Goal: Information Seeking & Learning: Learn about a topic

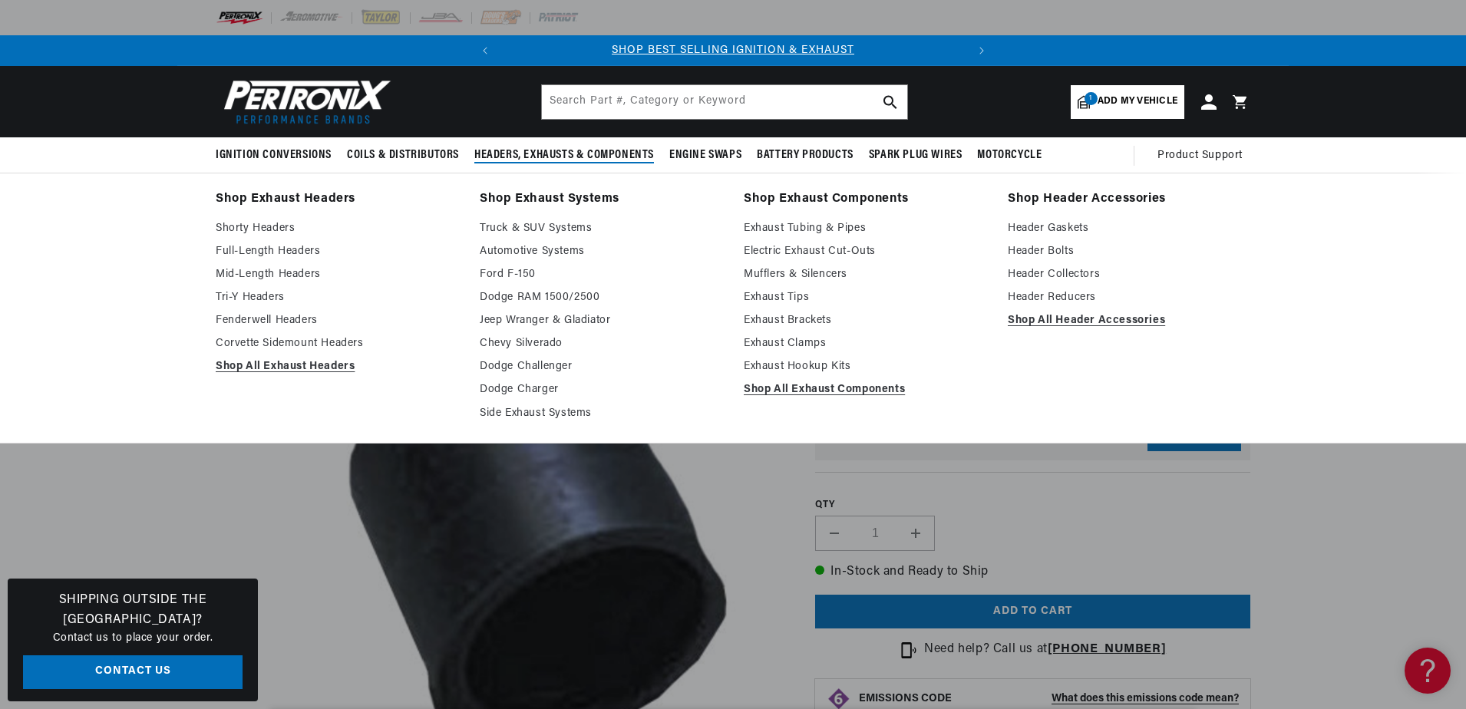
scroll to position [0, 465]
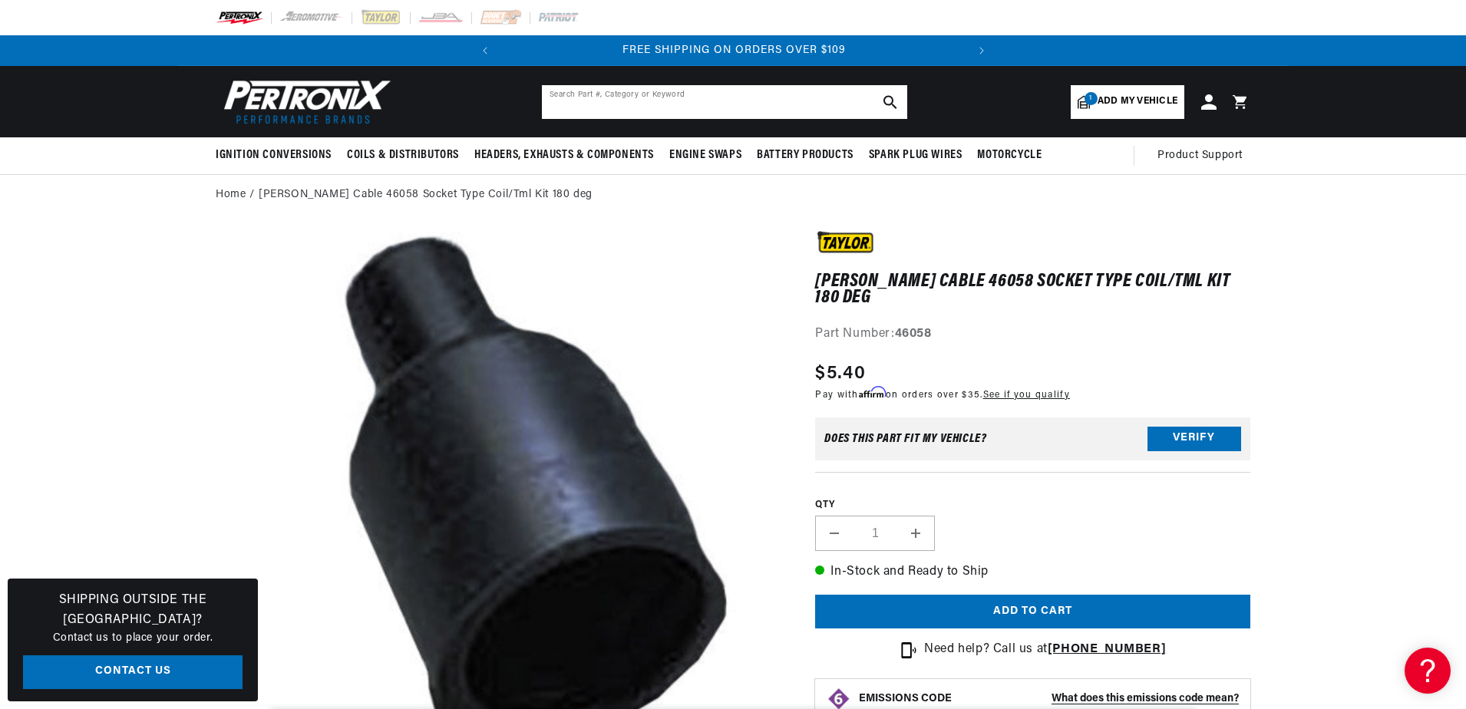
click at [585, 95] on input "text" at bounding box center [724, 102] width 365 height 34
type input "p"
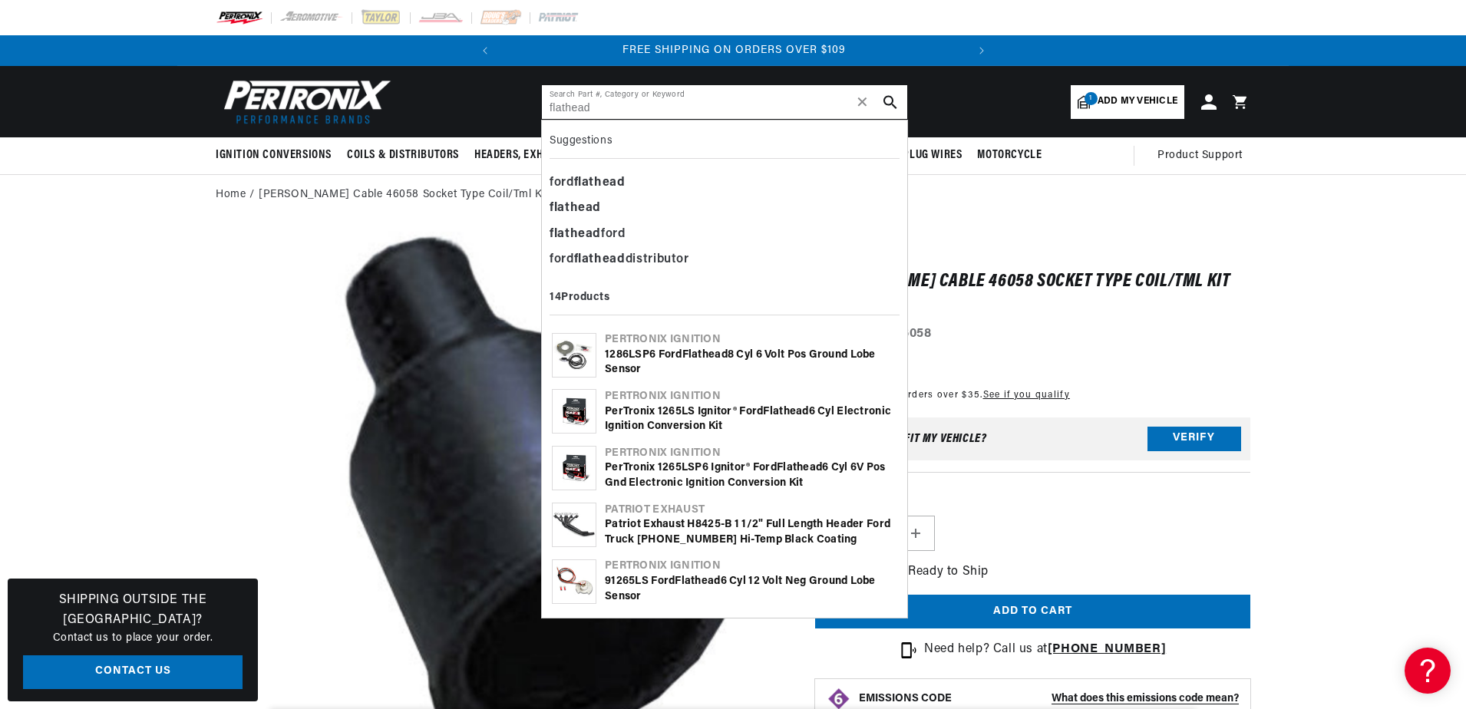
type input "flathead"
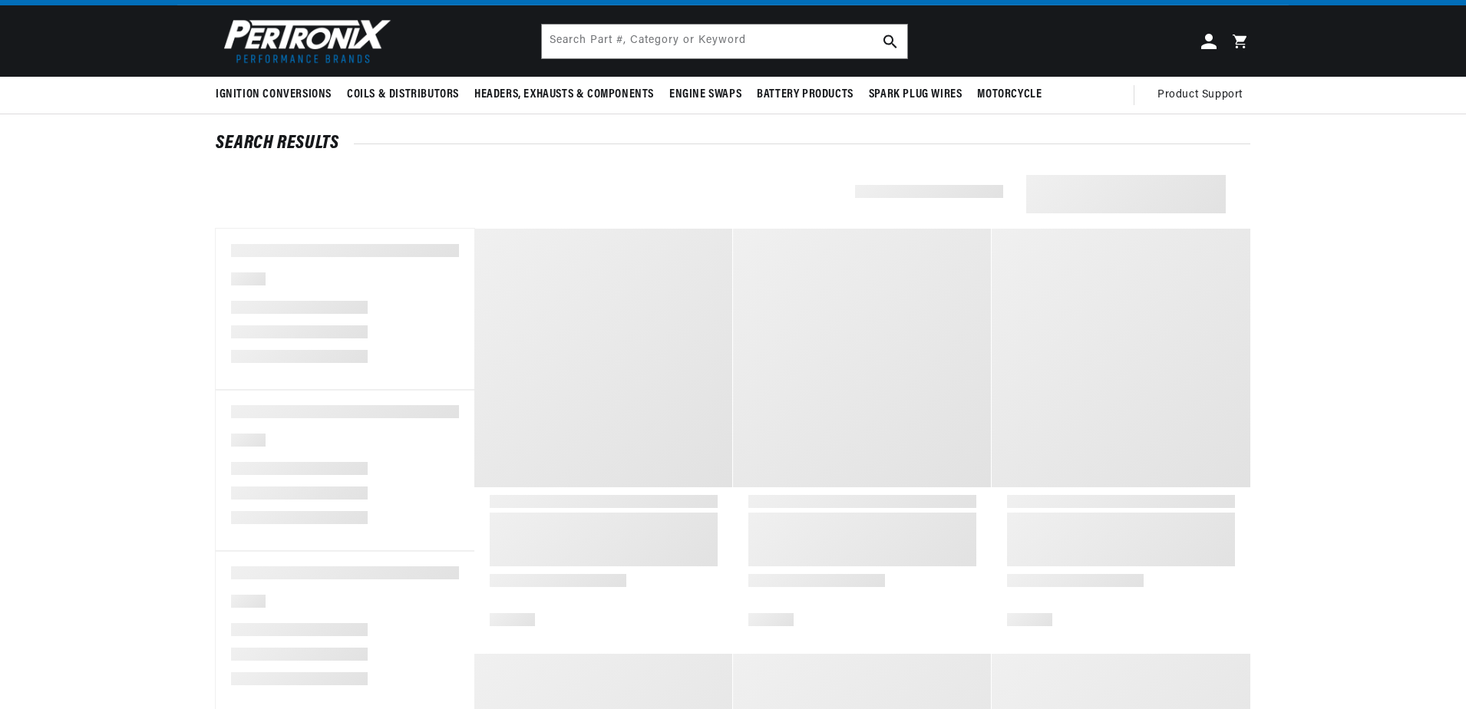
scroll to position [153, 0]
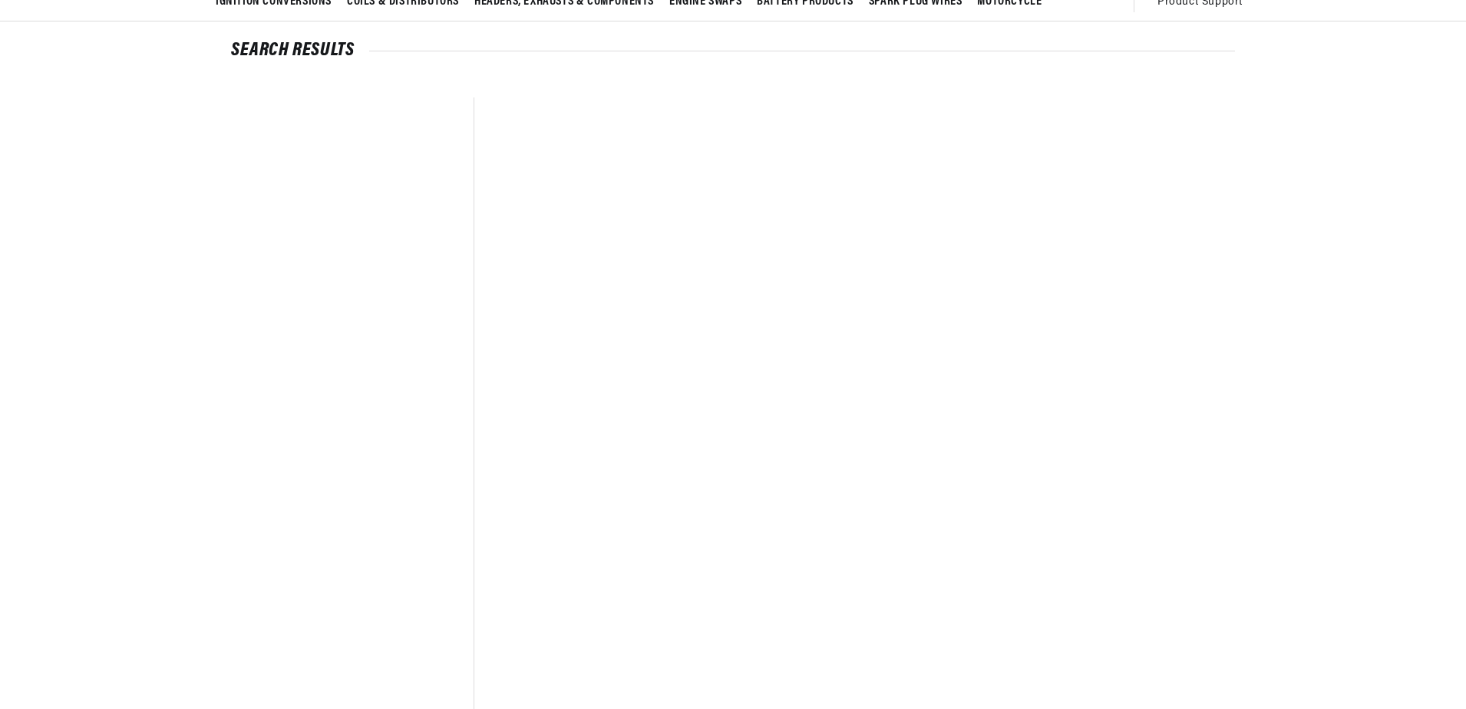
type input "flathead"
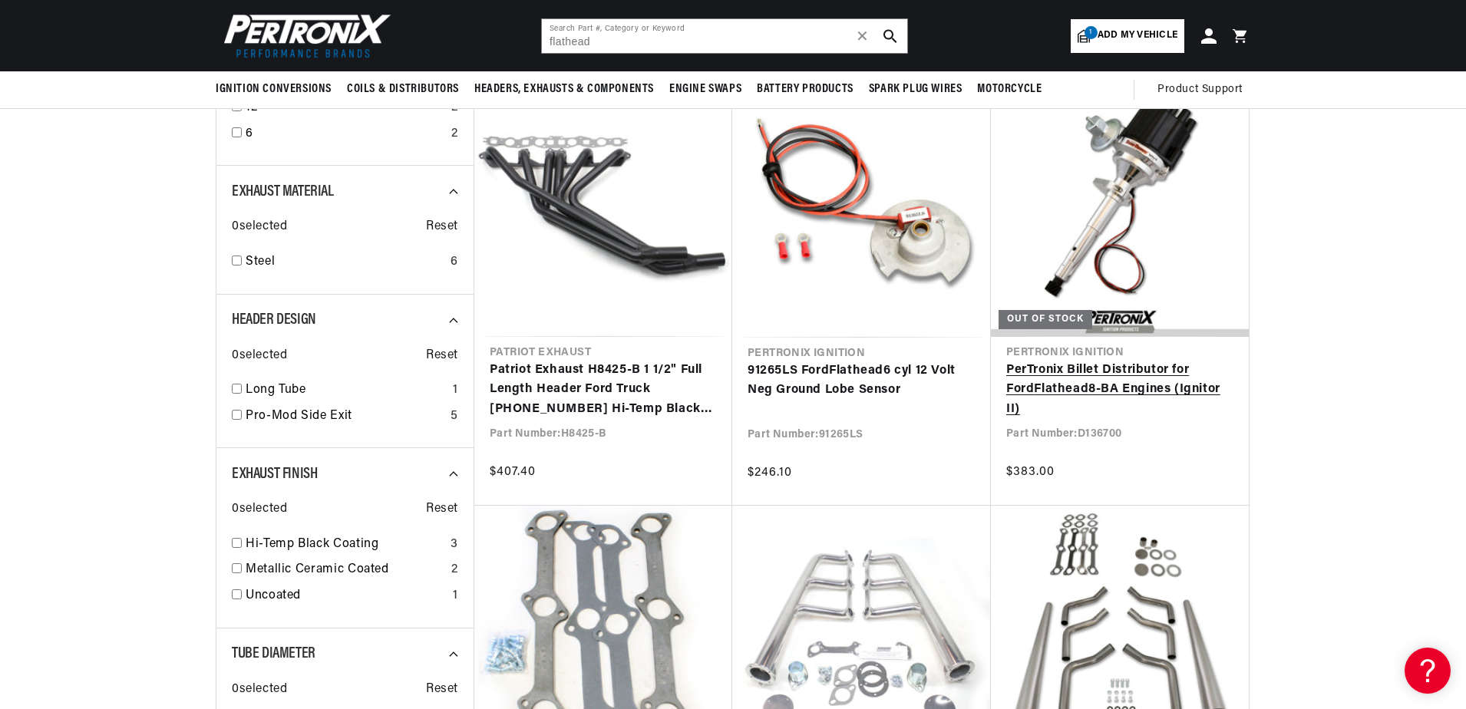
scroll to position [614, 0]
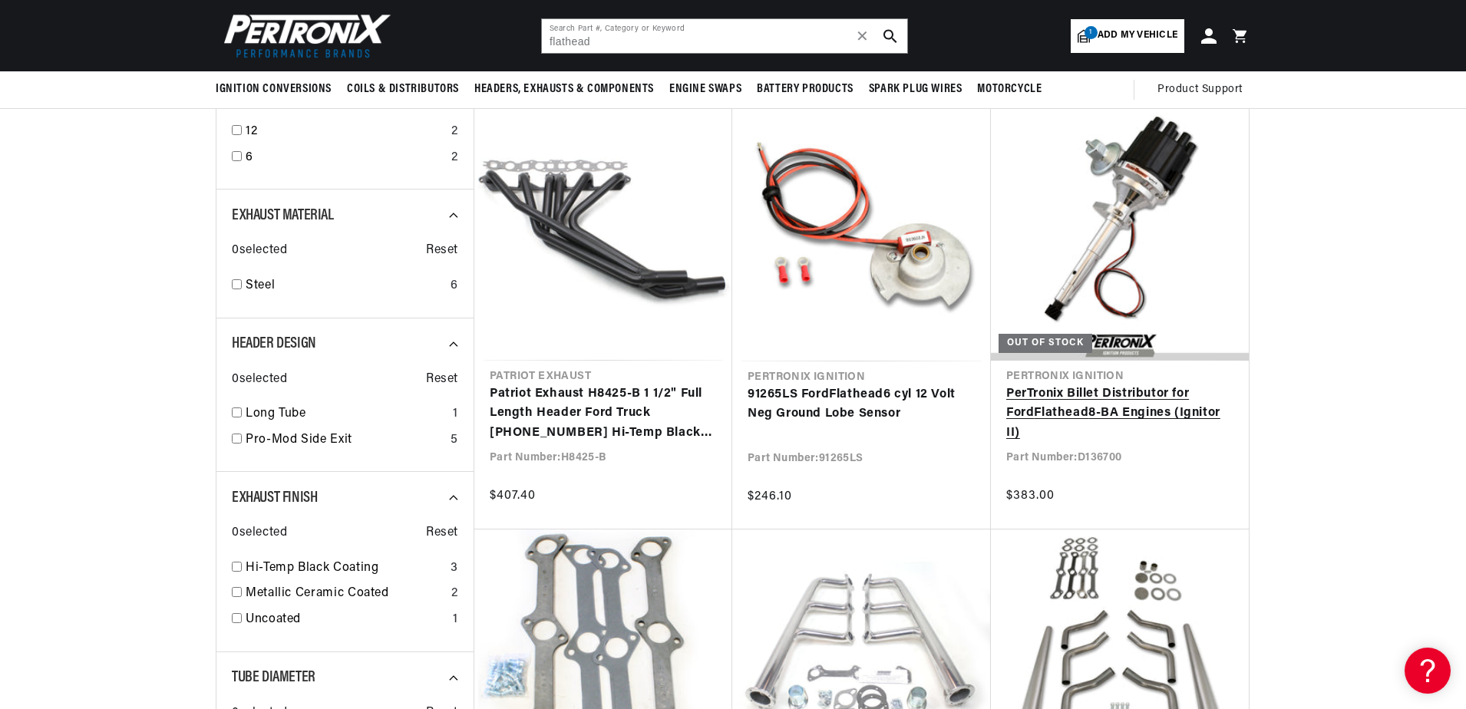
click at [1086, 407] on link "PerTronix Billet Distributor for Ford Flathead 8-BA Engines (Ignitor II)" at bounding box center [1119, 413] width 227 height 59
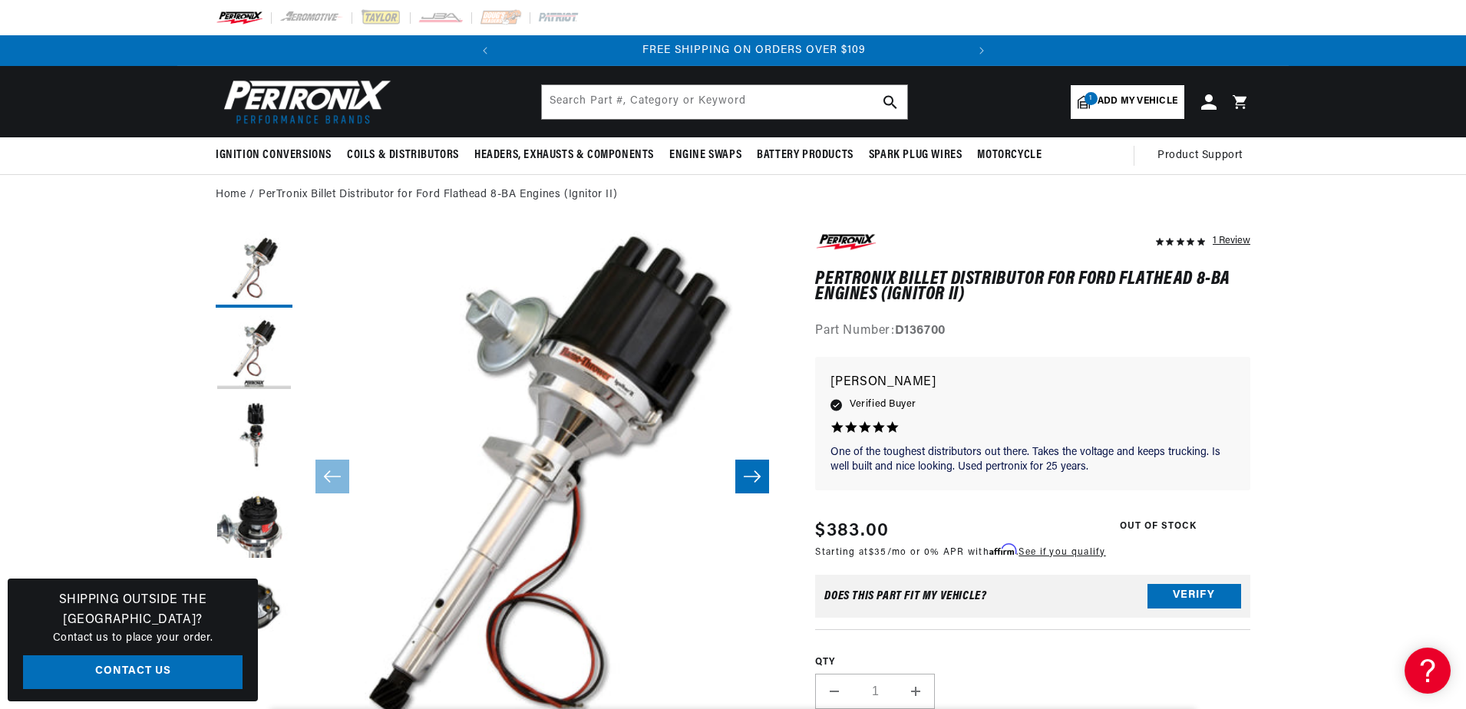
scroll to position [0, 465]
click at [247, 447] on button "Load image 3 in gallery view" at bounding box center [254, 438] width 77 height 77
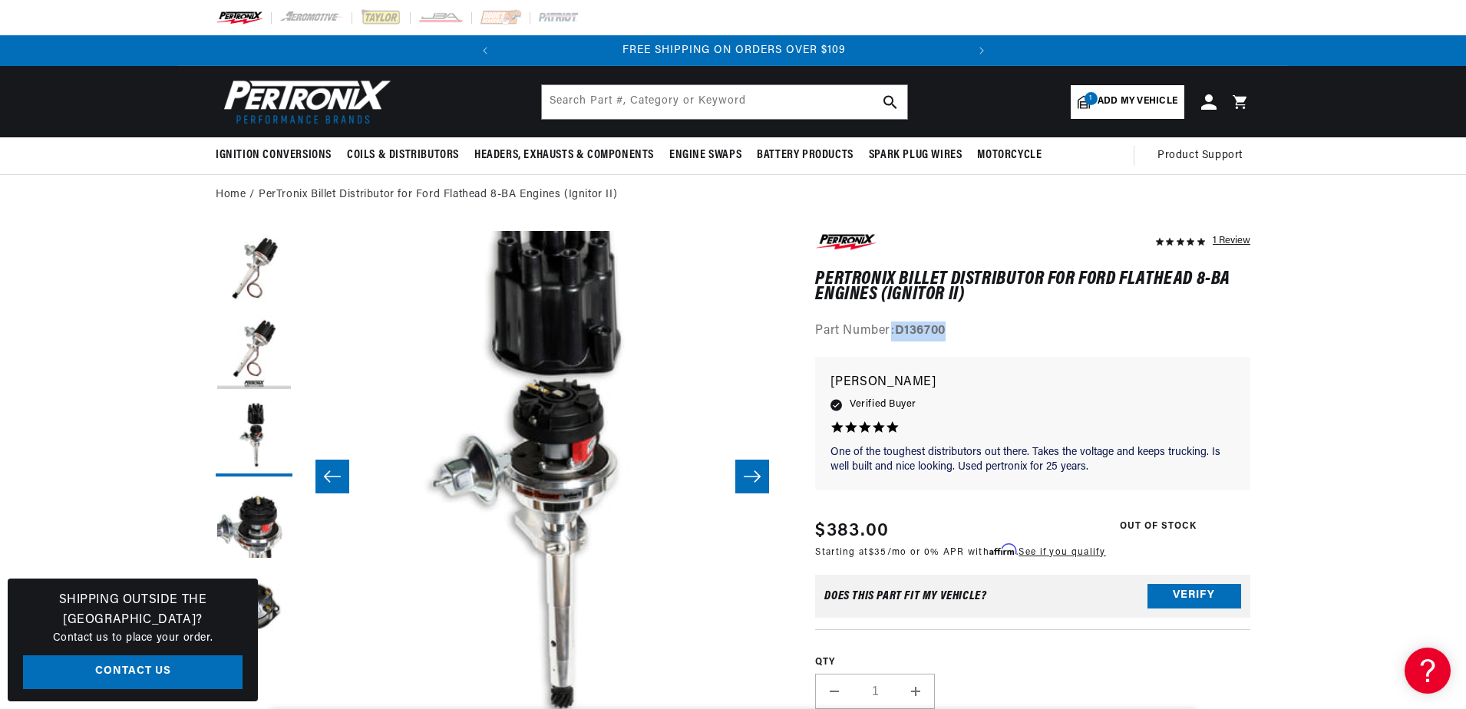
drag, startPoint x: 918, startPoint y: 331, endPoint x: 968, endPoint y: 332, distance: 50.7
click at [968, 332] on div "Part Number: D136700" at bounding box center [1032, 331] width 435 height 20
drag, startPoint x: 968, startPoint y: 332, endPoint x: 920, endPoint y: 328, distance: 48.5
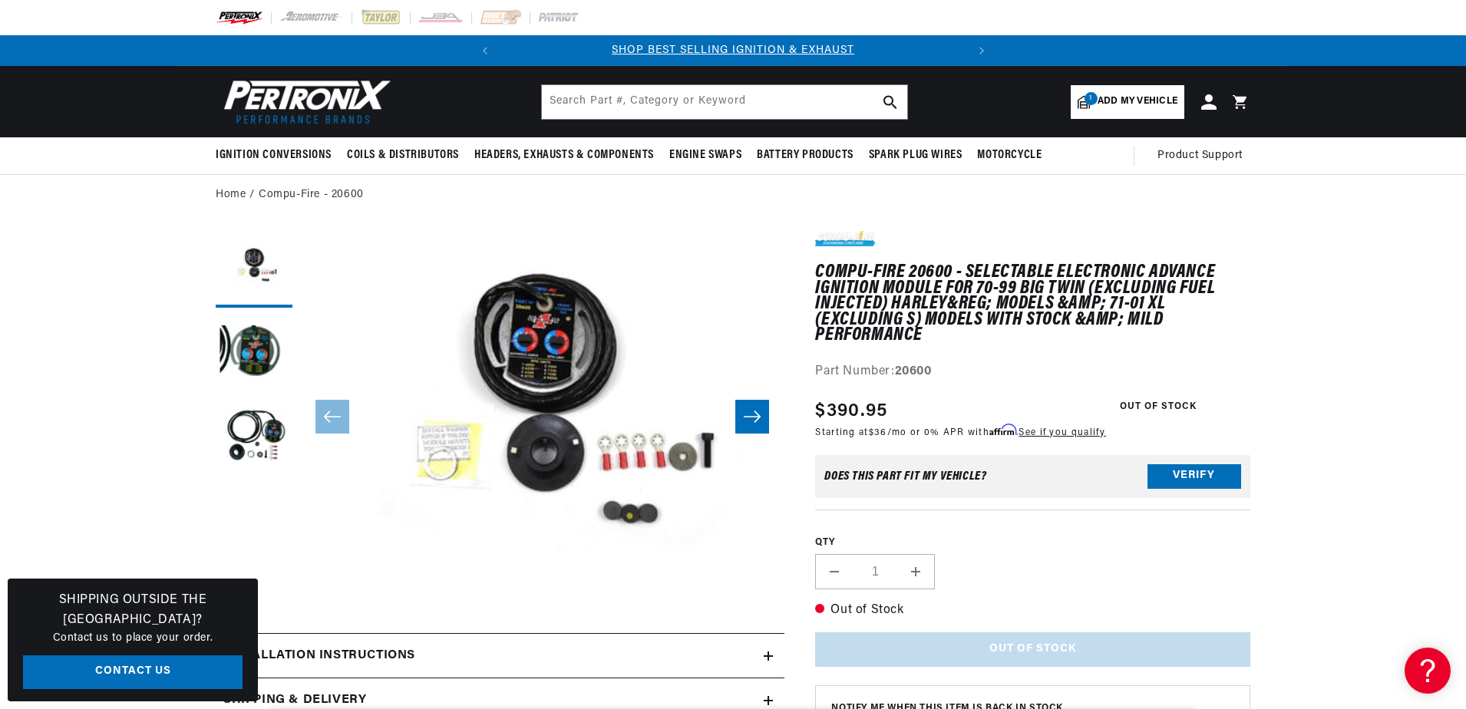
scroll to position [0, 465]
click at [562, 103] on input "text" at bounding box center [724, 102] width 365 height 34
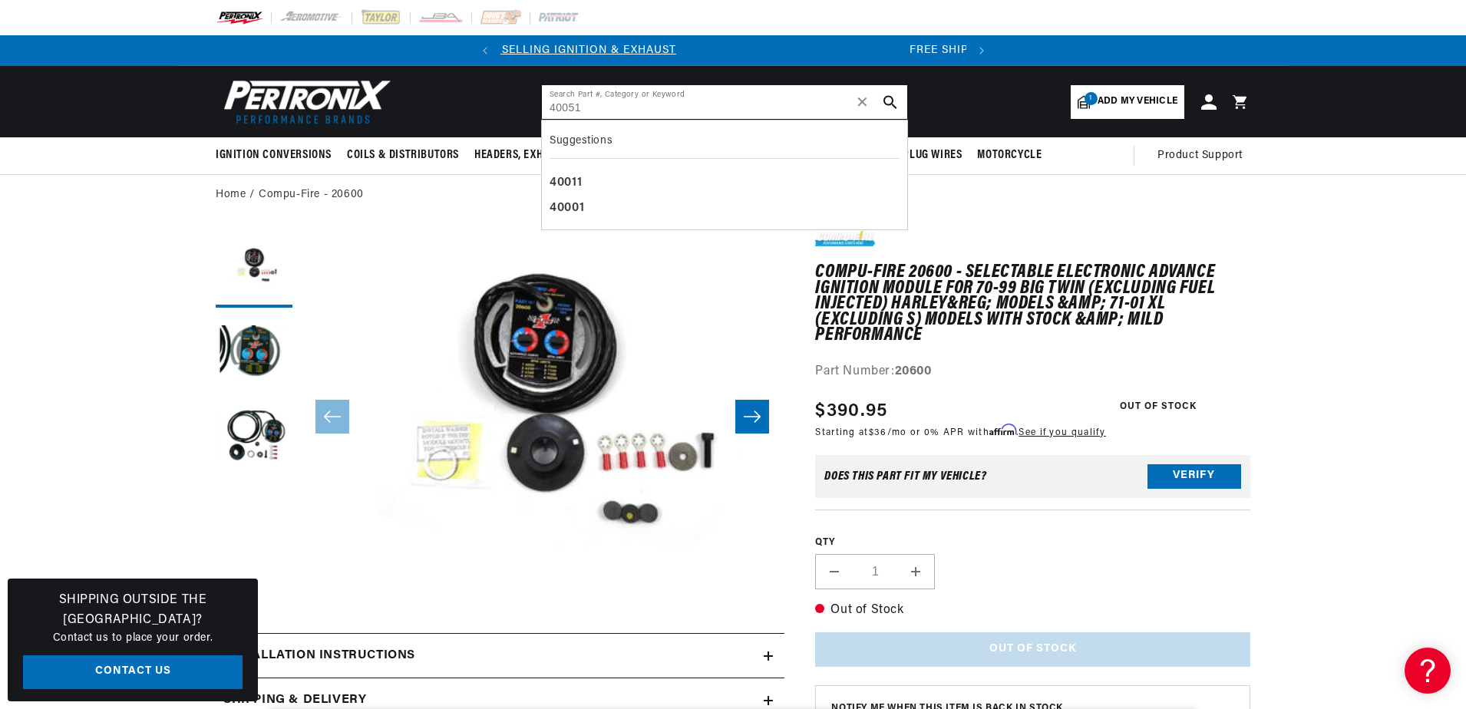
type input "40051"
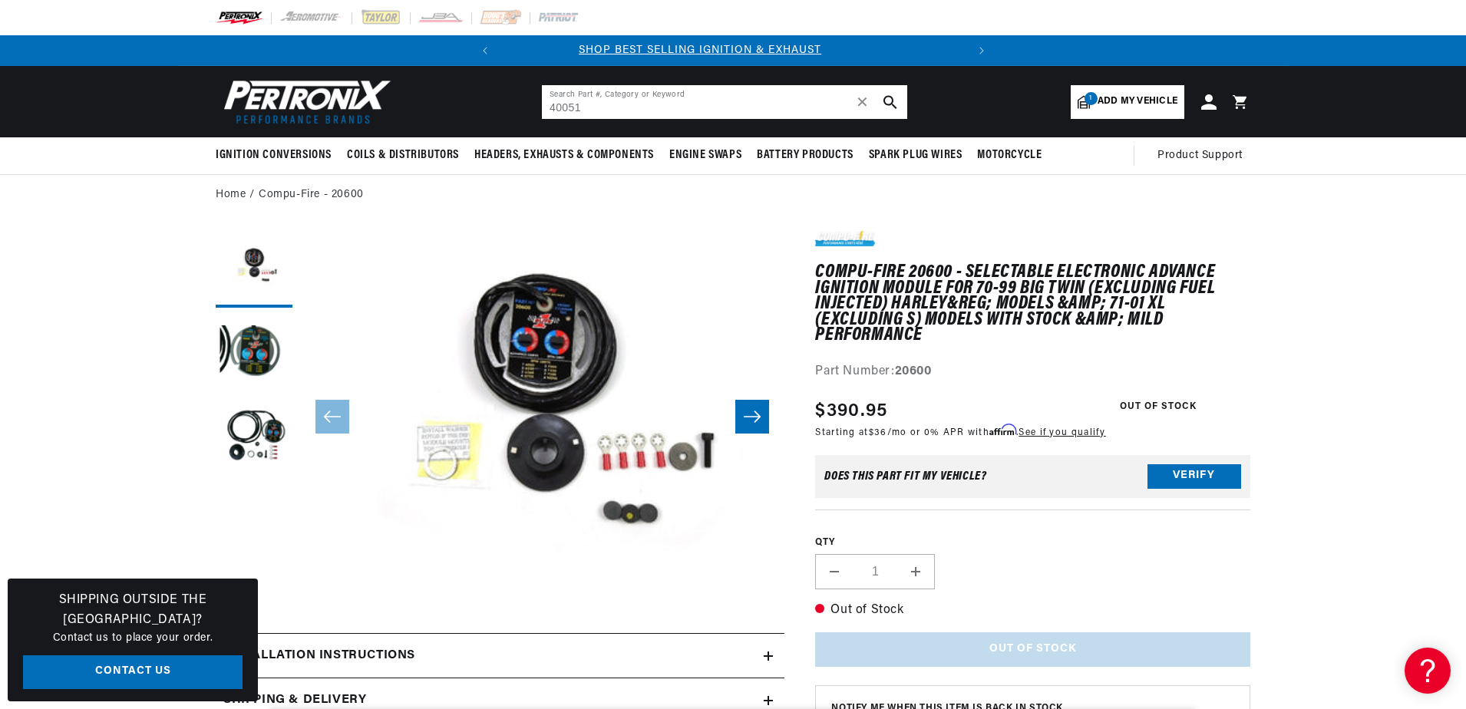
scroll to position [0, 0]
